Goal: Information Seeking & Learning: Learn about a topic

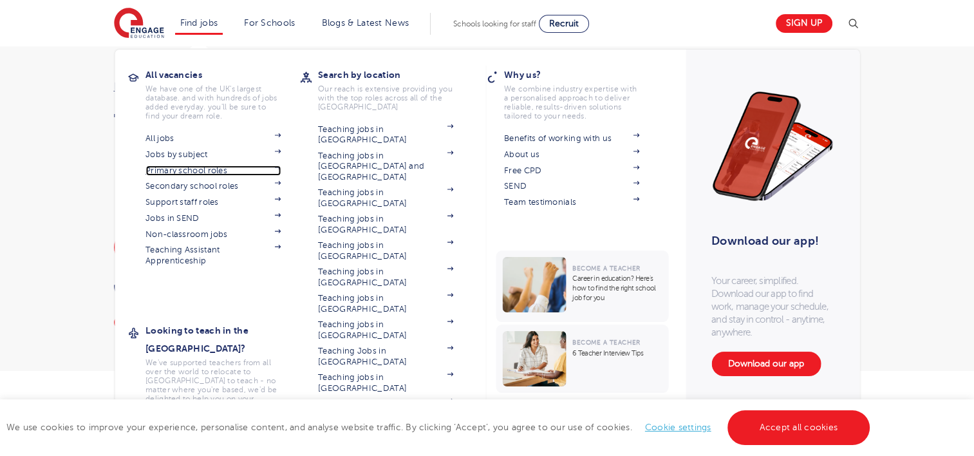
click at [194, 171] on link "Primary school roles" at bounding box center [212, 170] width 135 height 10
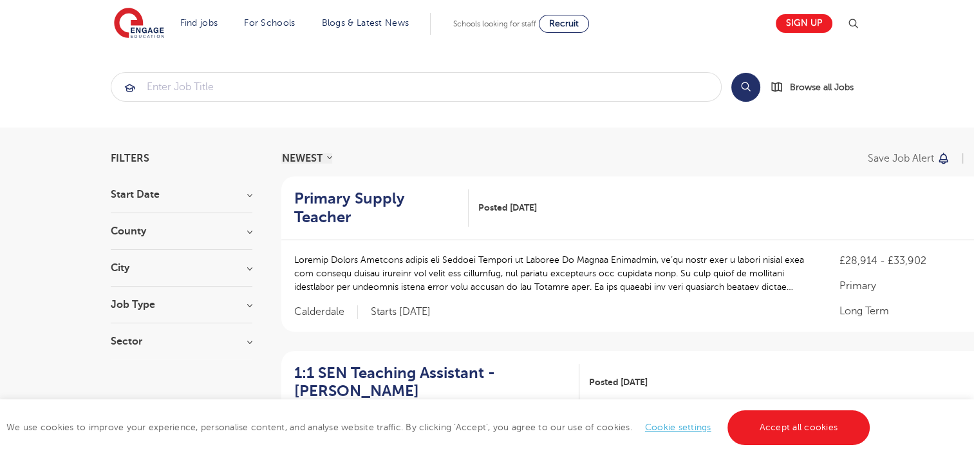
click at [153, 234] on h3 "County" at bounding box center [182, 231] width 142 height 10
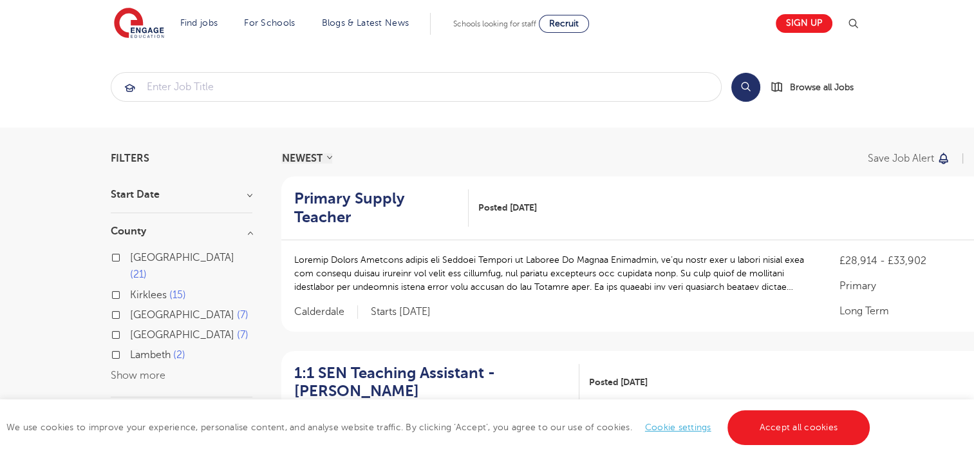
click at [130, 306] on label "East Sussex 7" at bounding box center [189, 314] width 118 height 17
click at [130, 309] on input "East Sussex 7" at bounding box center [134, 313] width 8 height 8
checkbox input "true"
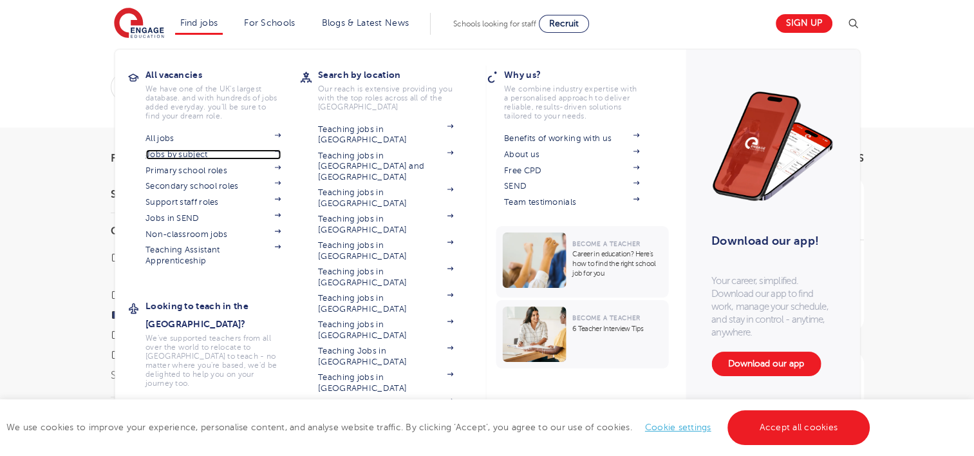
click at [193, 153] on link "Jobs by subject" at bounding box center [212, 154] width 135 height 10
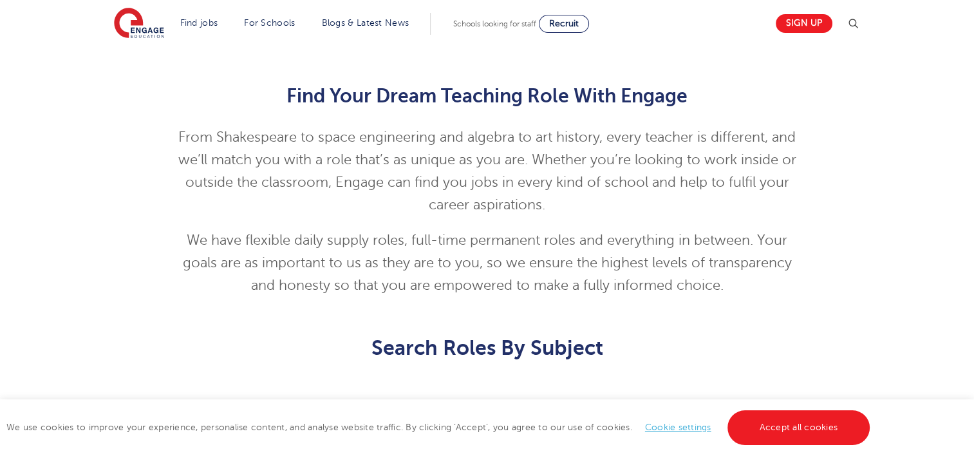
scroll to position [327, 0]
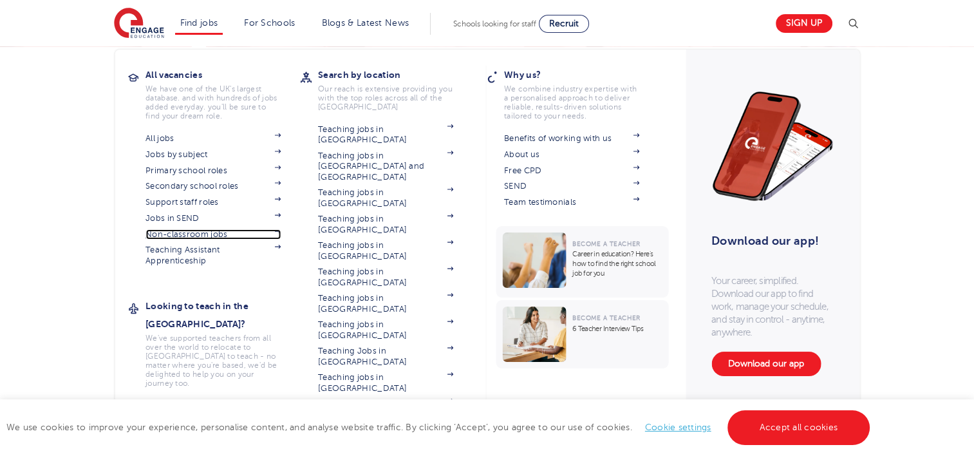
click at [211, 234] on link "Non-classroom jobs" at bounding box center [212, 234] width 135 height 10
